Goal: Transaction & Acquisition: Obtain resource

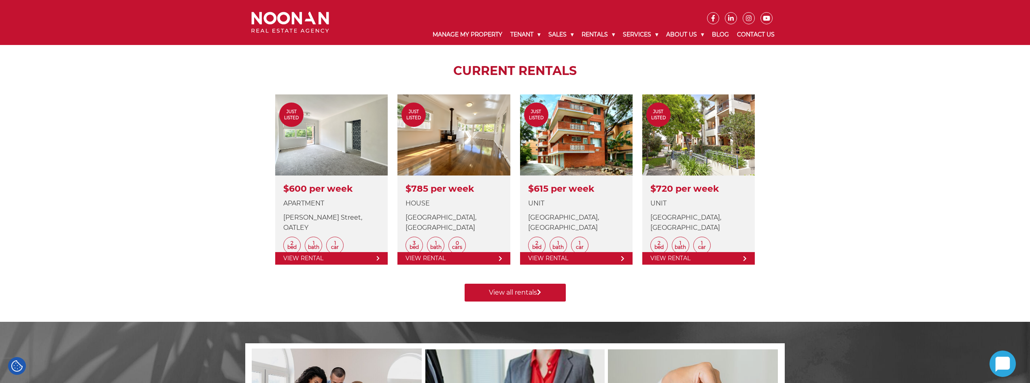
scroll to position [283, 0]
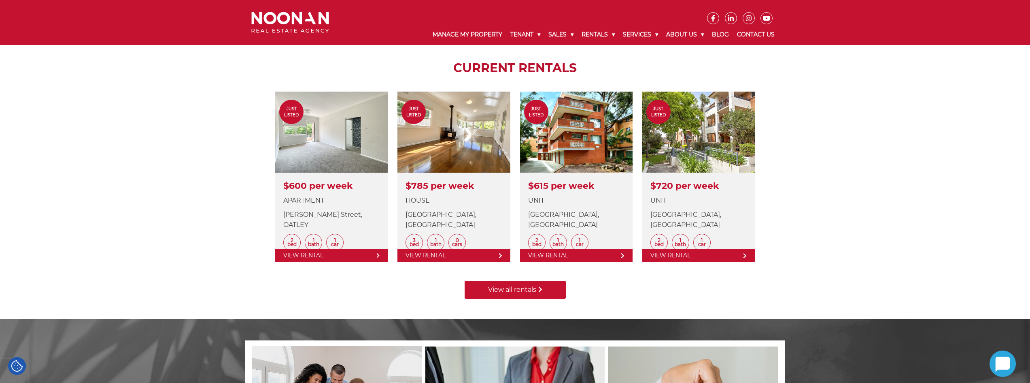
click at [536, 293] on link "View all rentals" at bounding box center [515, 290] width 101 height 18
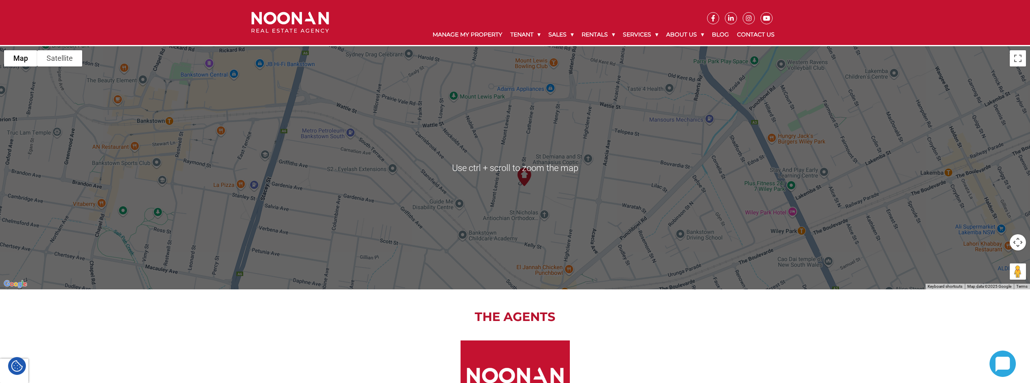
scroll to position [1012, 0]
